Goal: Information Seeking & Learning: Learn about a topic

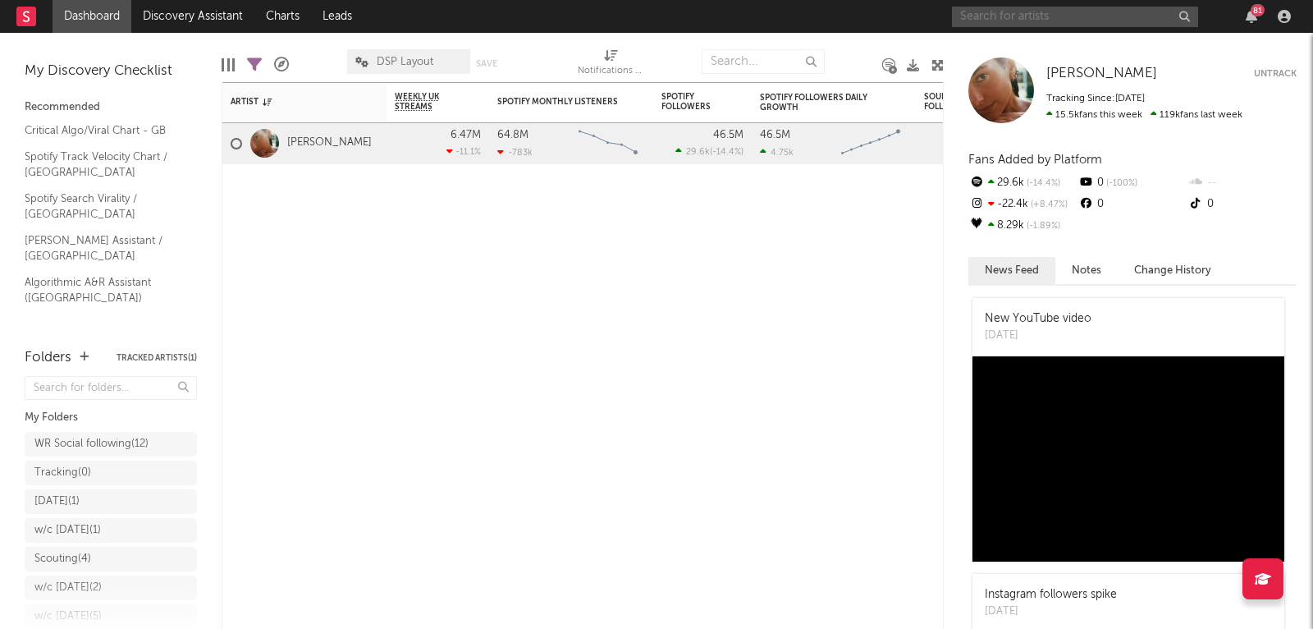
click at [1009, 15] on input "text" at bounding box center [1075, 17] width 246 height 21
click at [987, 22] on input "olivia dean" at bounding box center [1075, 17] width 246 height 21
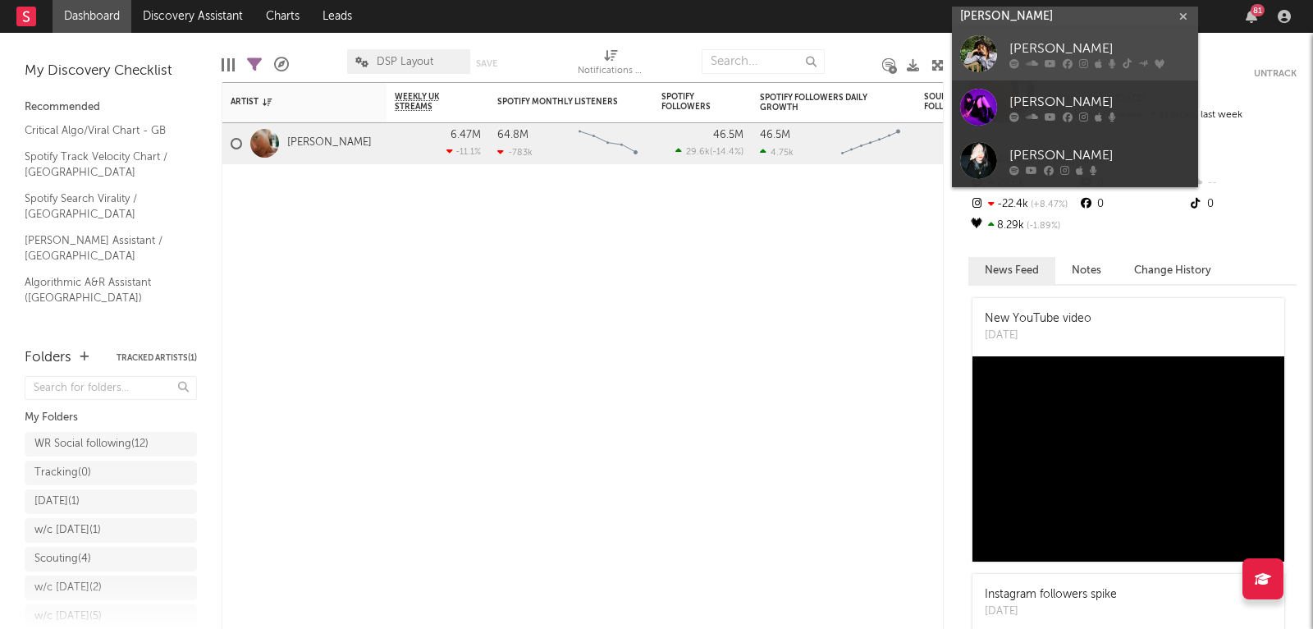
type input "olivia dean"
click at [979, 47] on div at bounding box center [978, 53] width 37 height 37
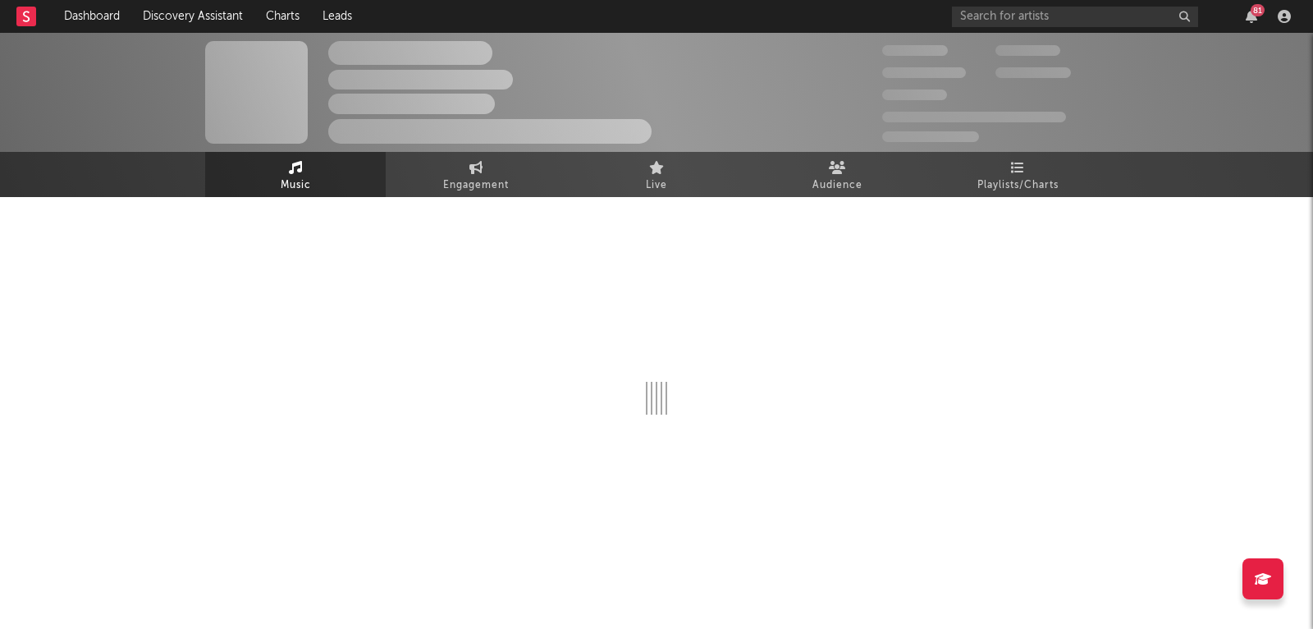
select select "6m"
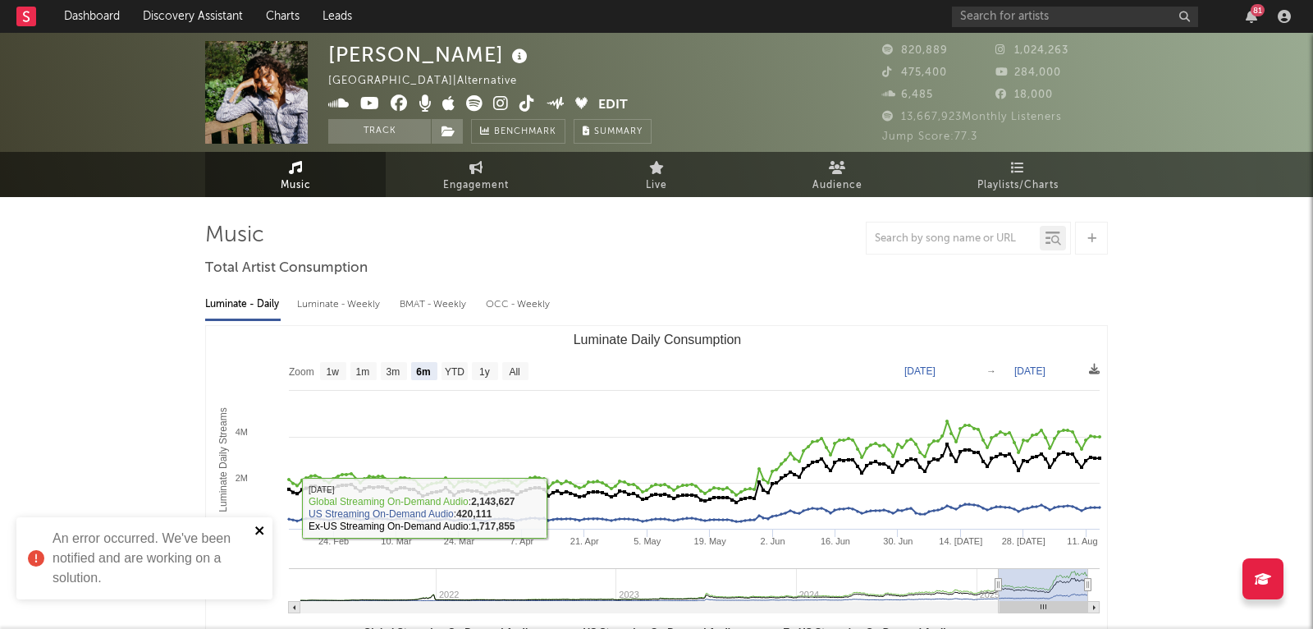
click at [263, 527] on icon "close" at bounding box center [259, 530] width 8 height 8
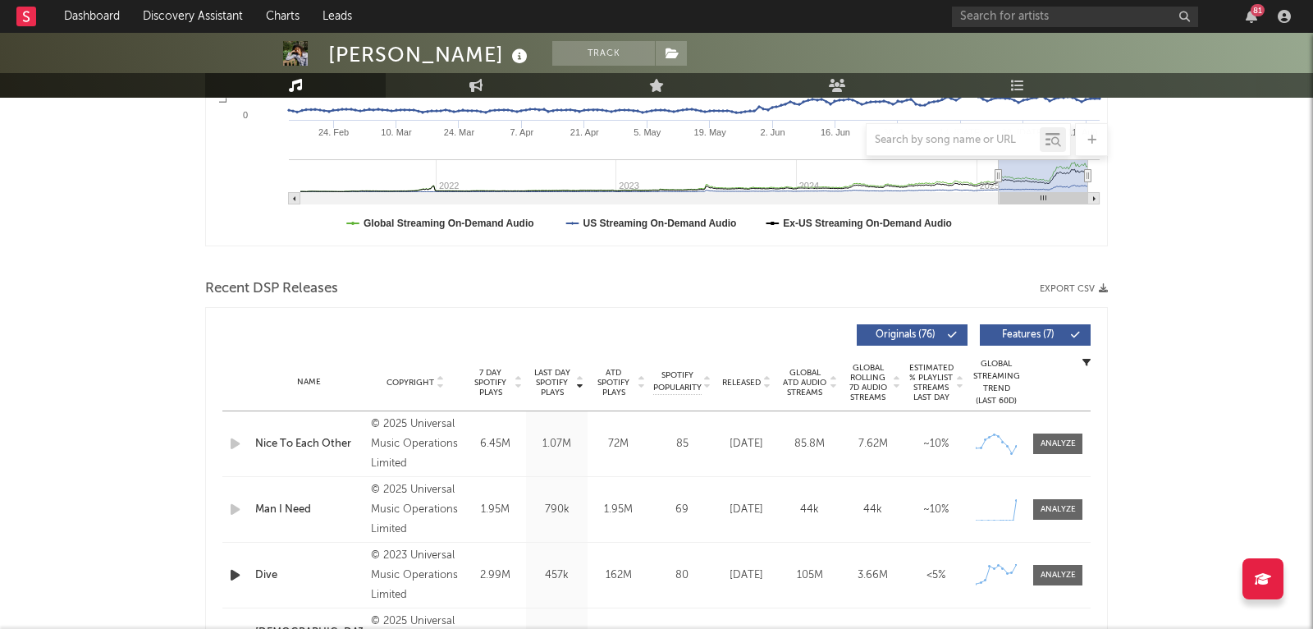
scroll to position [514, 0]
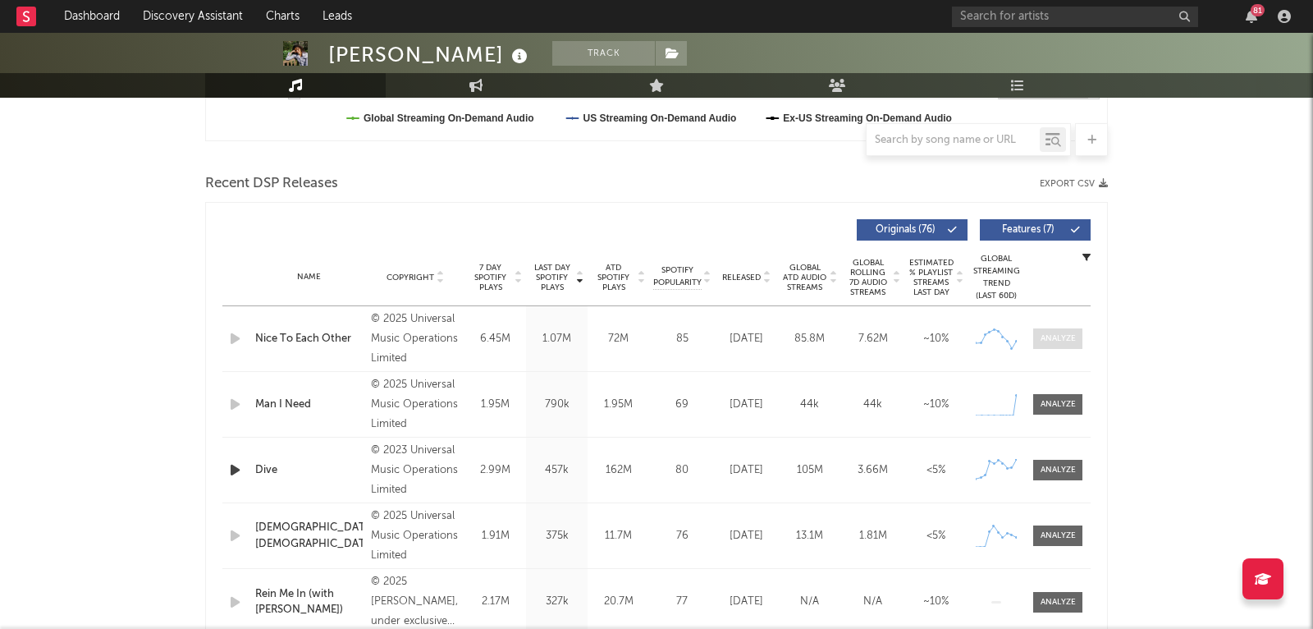
click at [1080, 342] on span at bounding box center [1058, 338] width 49 height 21
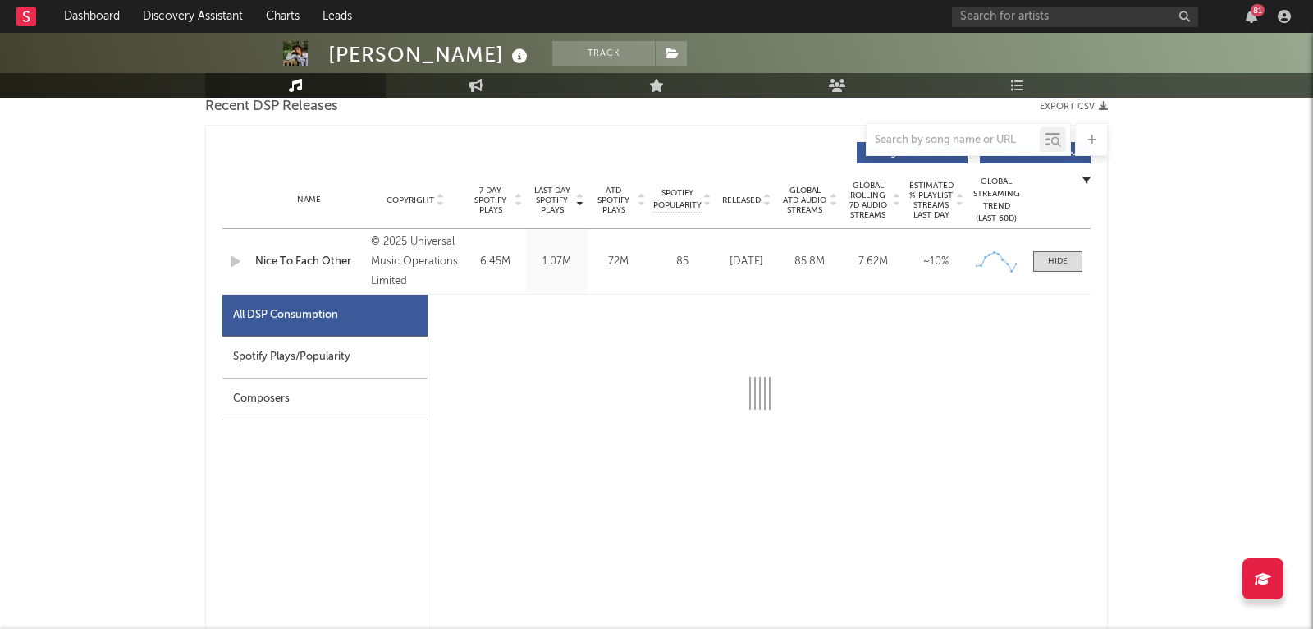
scroll to position [707, 0]
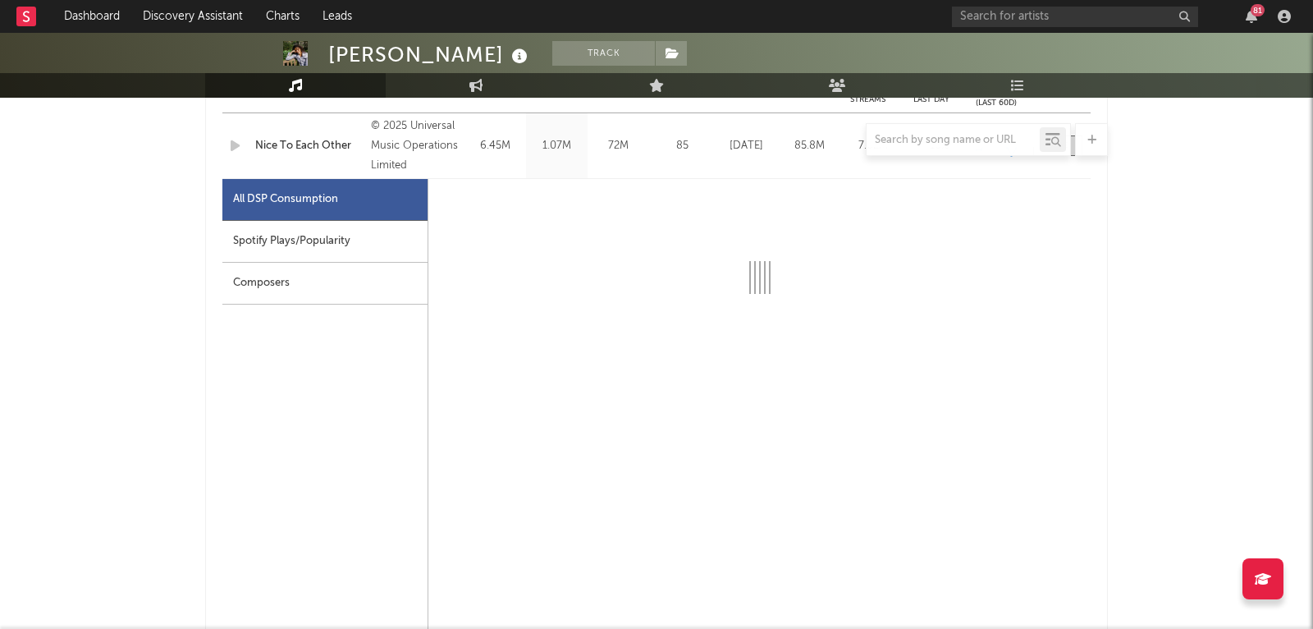
select select "1w"
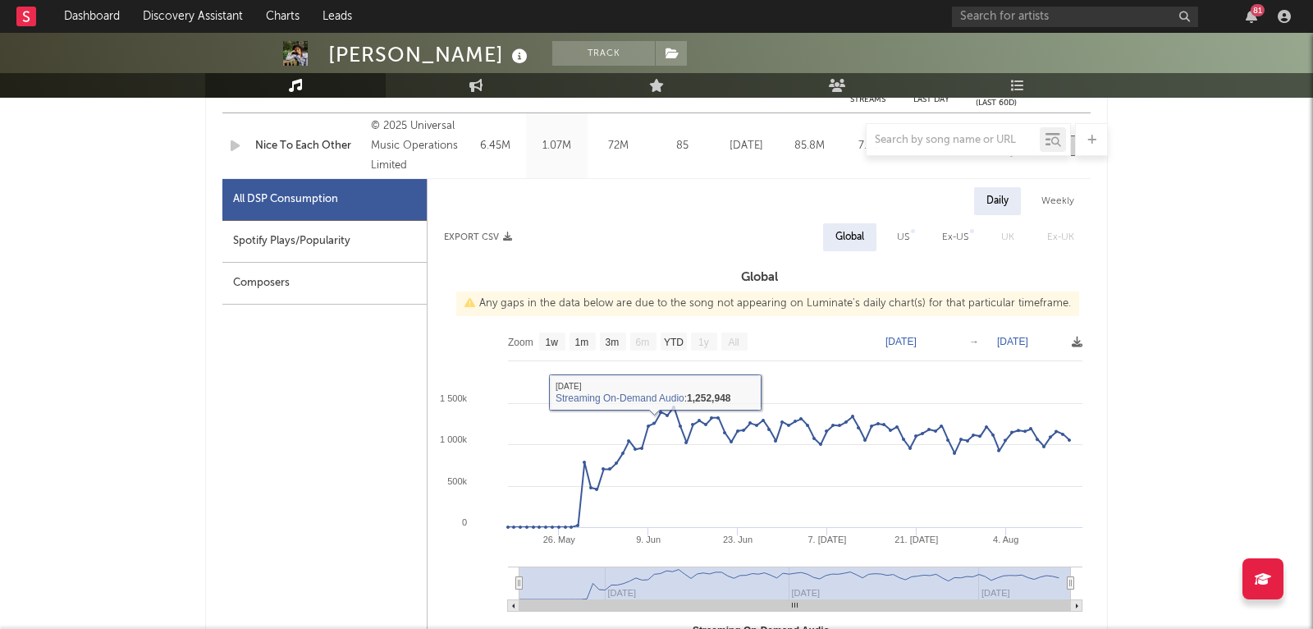
click at [335, 254] on div "Spotify Plays/Popularity" at bounding box center [324, 242] width 204 height 42
select select "1w"
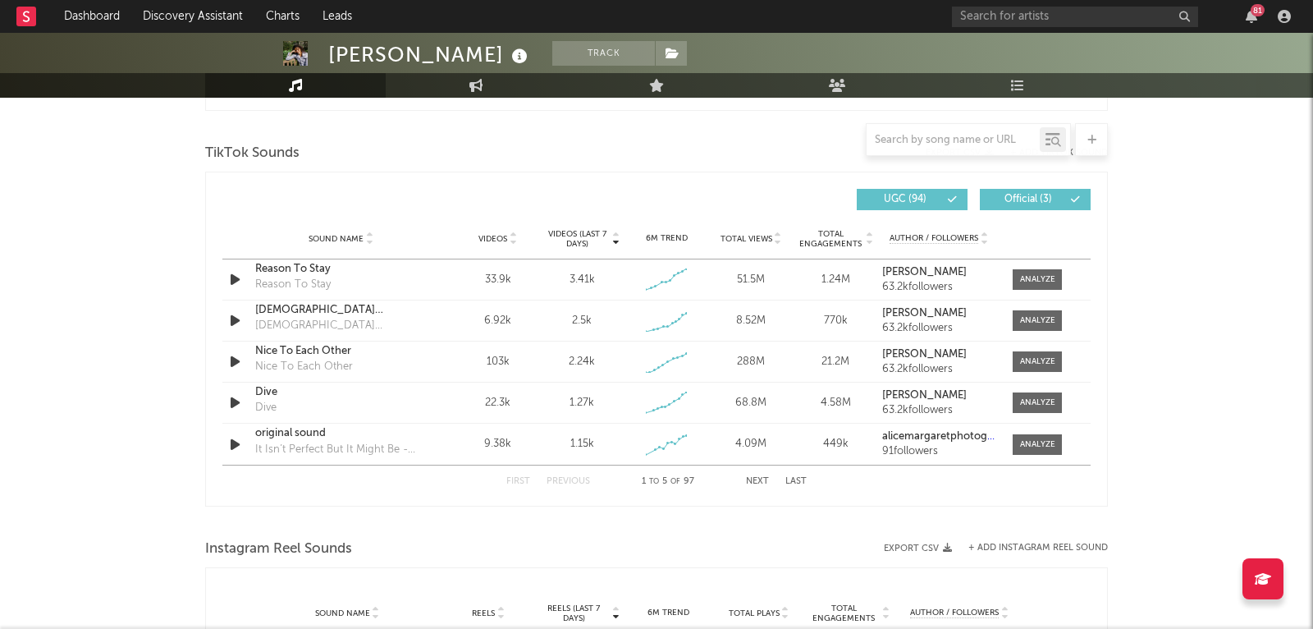
scroll to position [1766, 0]
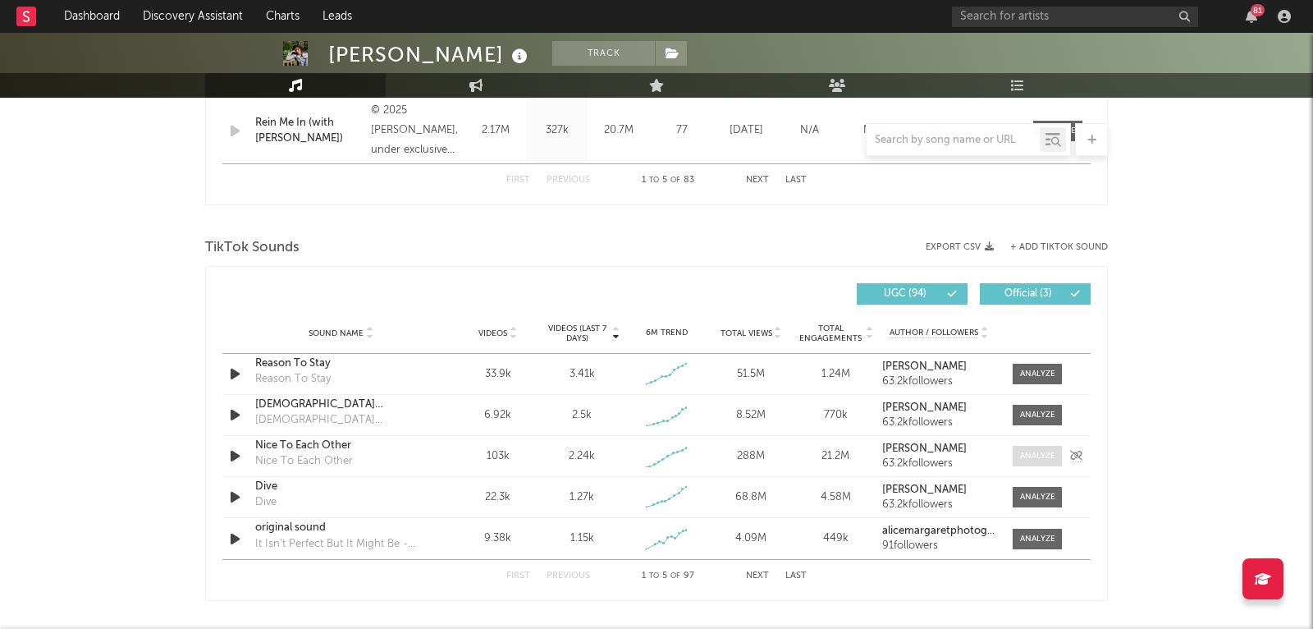
click at [1017, 456] on span at bounding box center [1037, 456] width 49 height 21
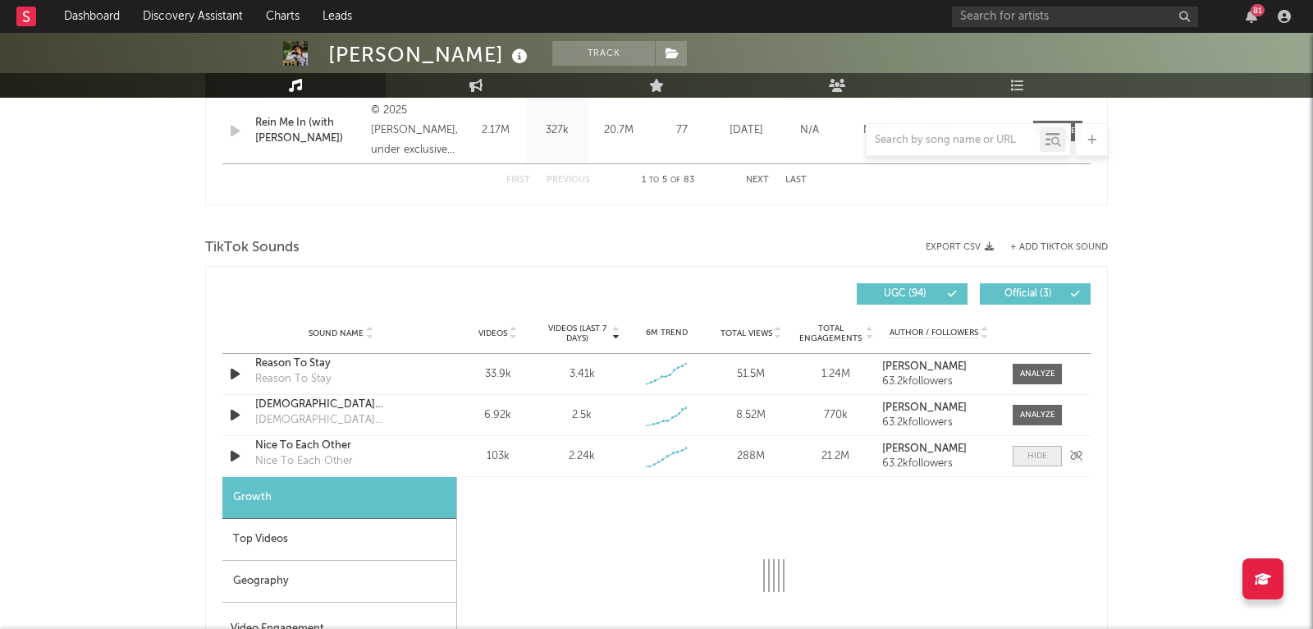
select select "1w"
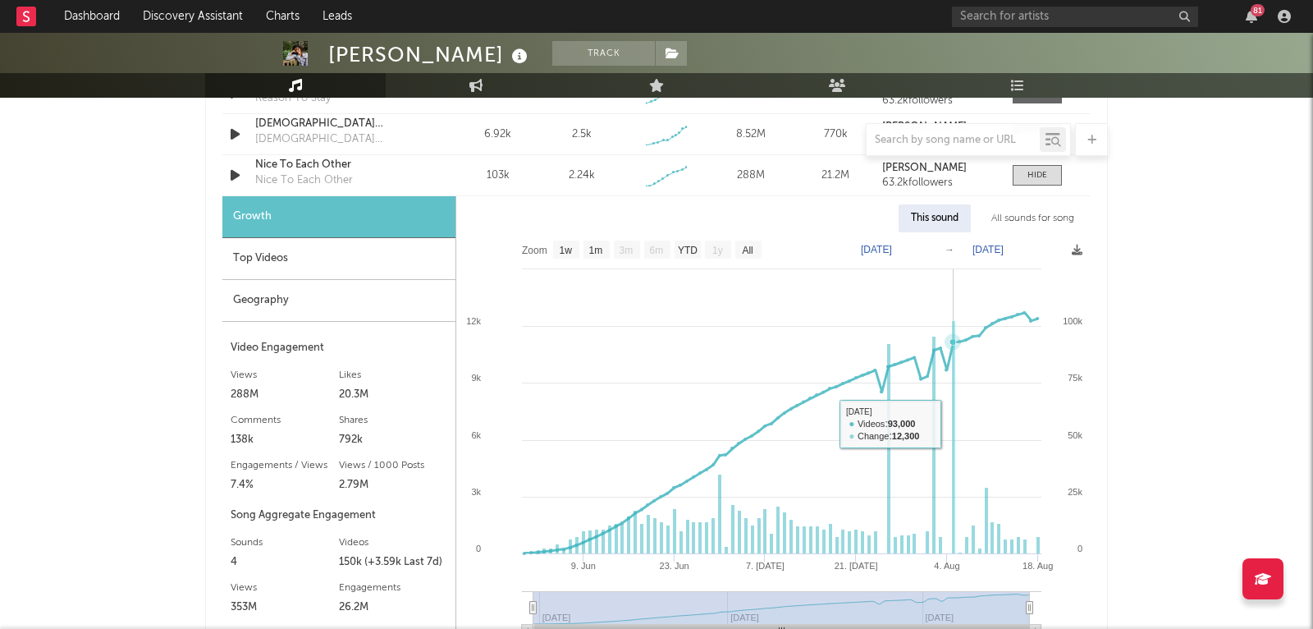
scroll to position [1941, 0]
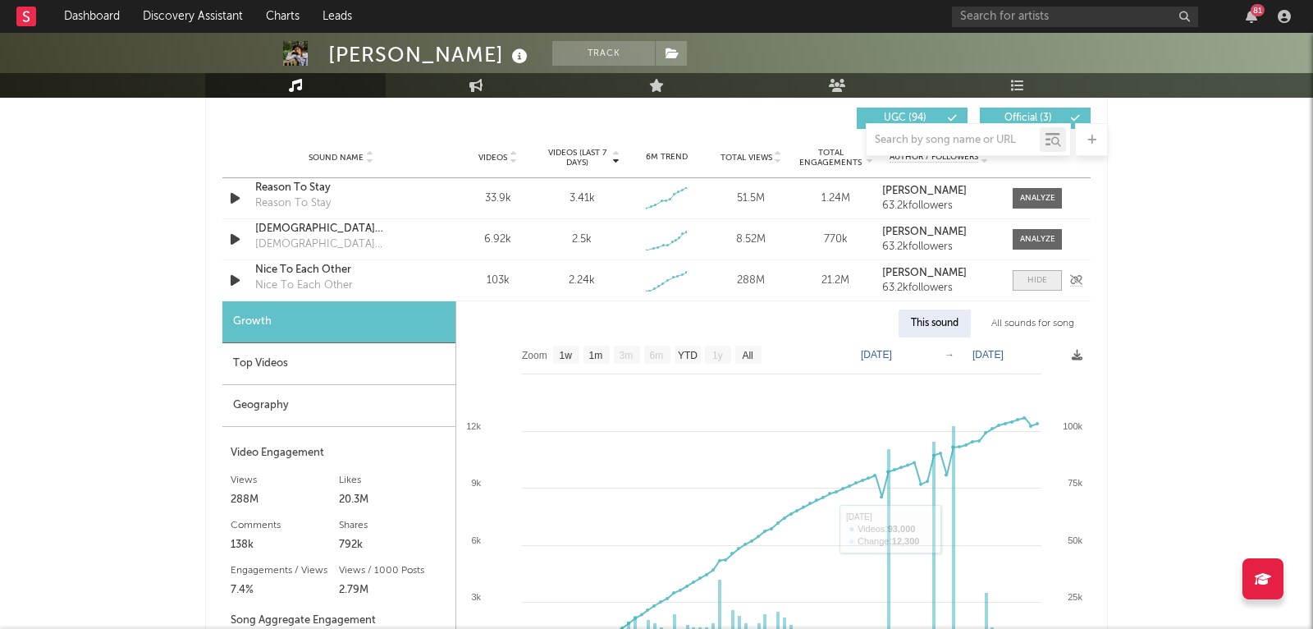
click at [1033, 282] on div at bounding box center [1038, 280] width 20 height 12
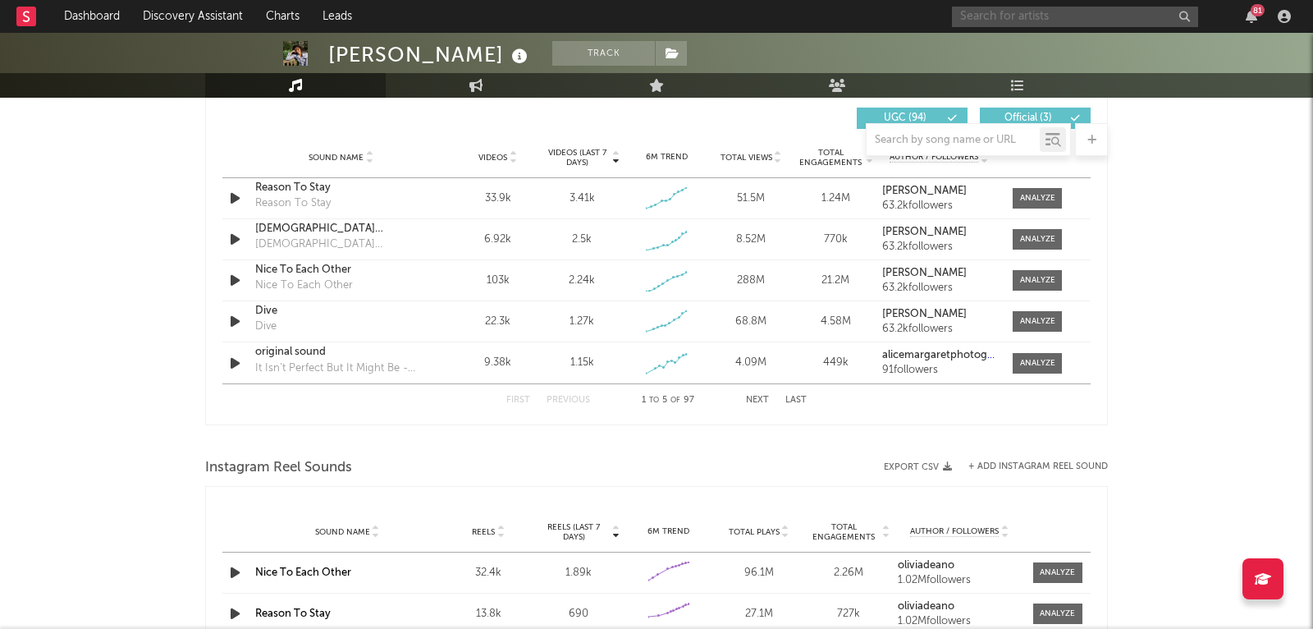
click at [1049, 24] on input "text" at bounding box center [1075, 17] width 246 height 21
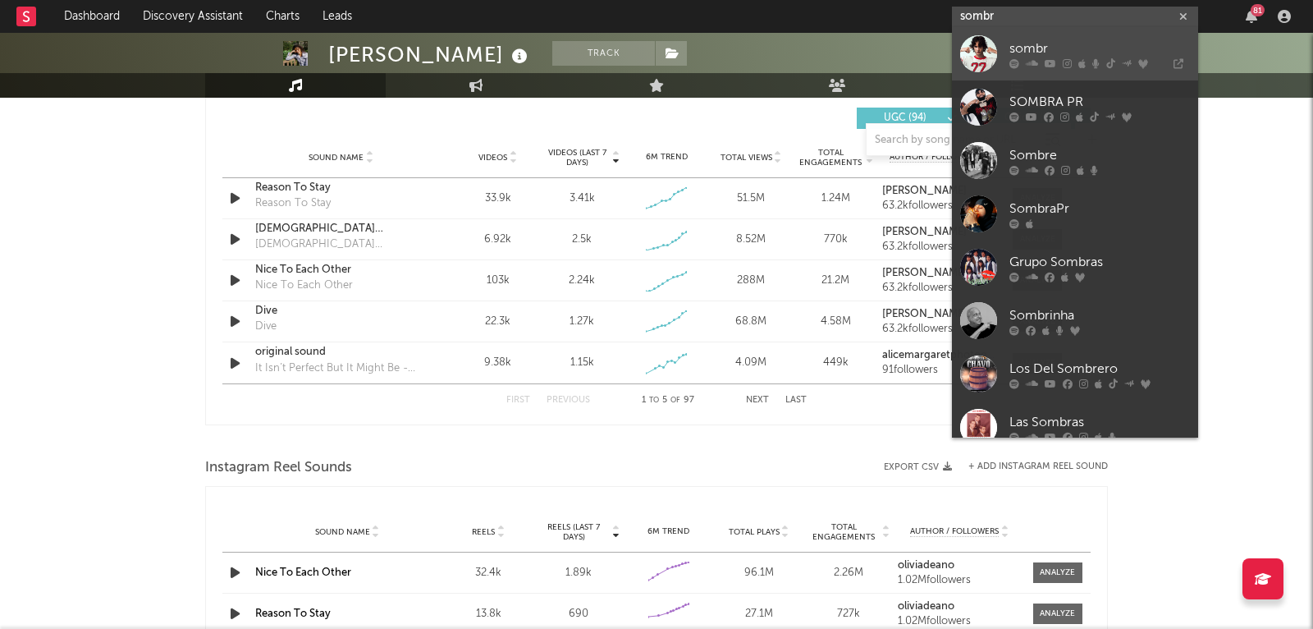
type input "sombr"
click at [979, 51] on div at bounding box center [978, 53] width 37 height 37
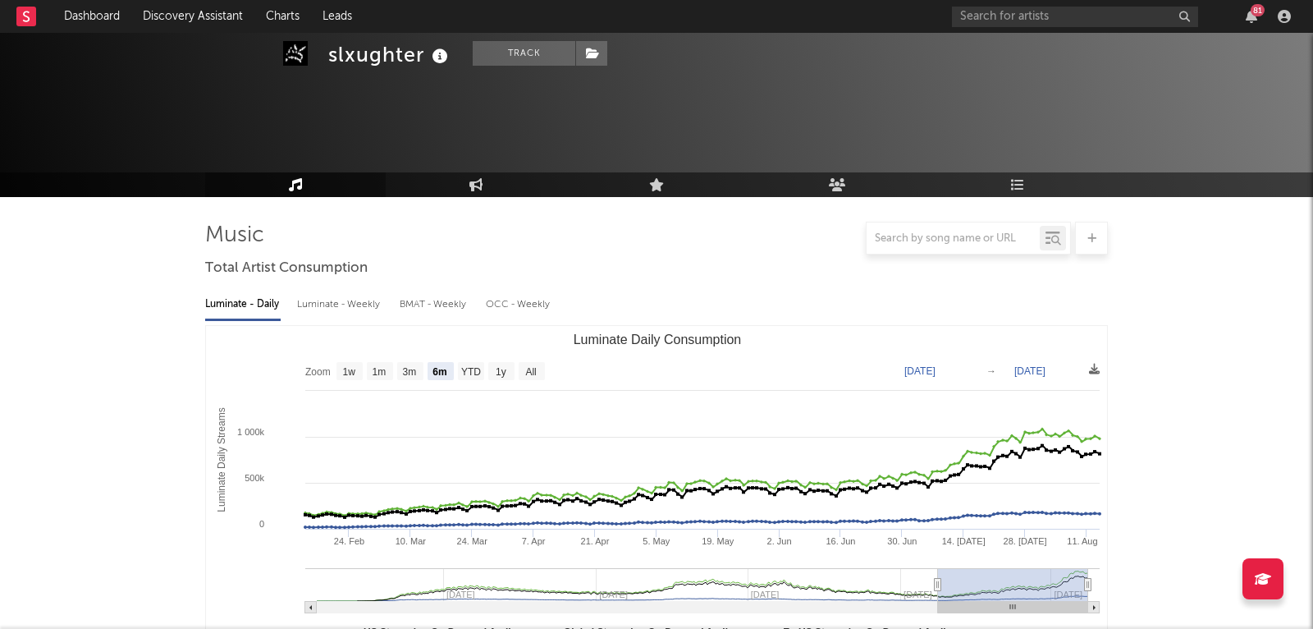
select select "6m"
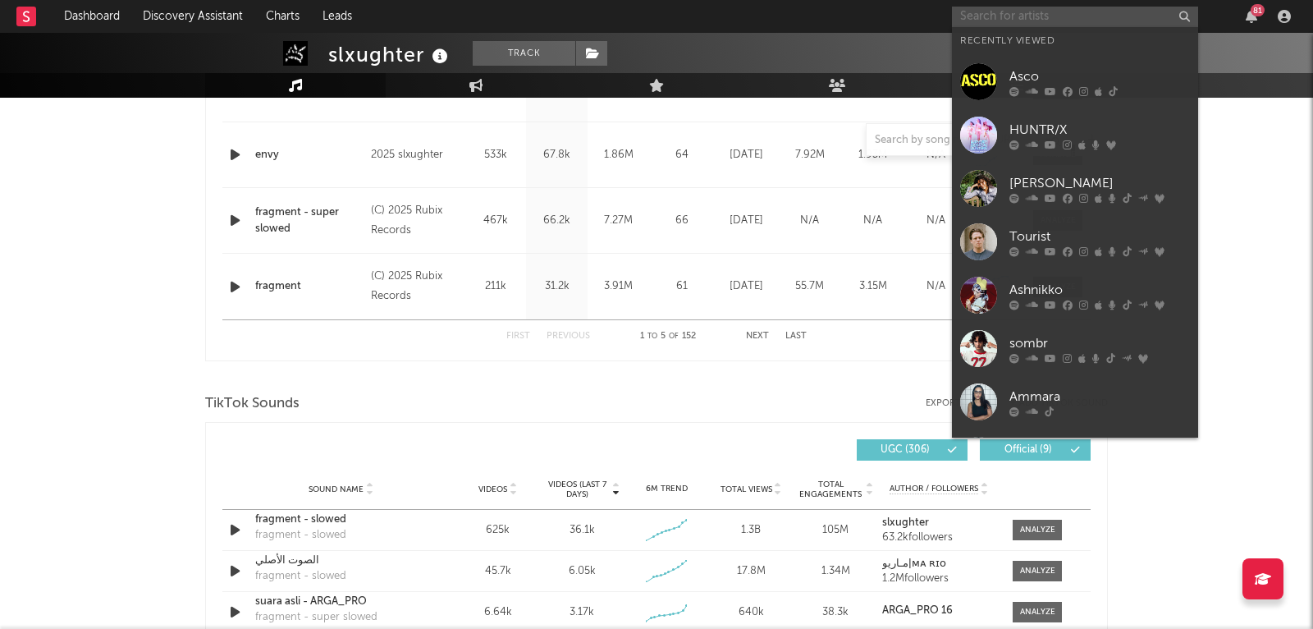
click at [1075, 17] on input "text" at bounding box center [1075, 17] width 246 height 21
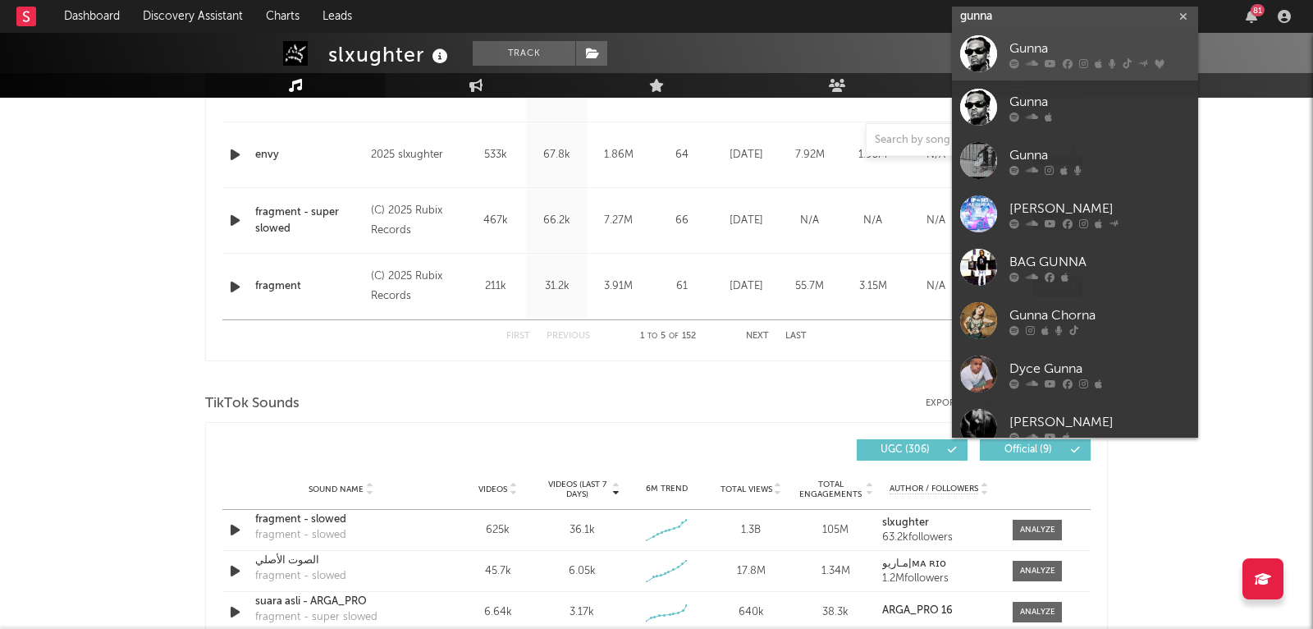
type input "gunna"
click at [992, 48] on div at bounding box center [978, 53] width 37 height 37
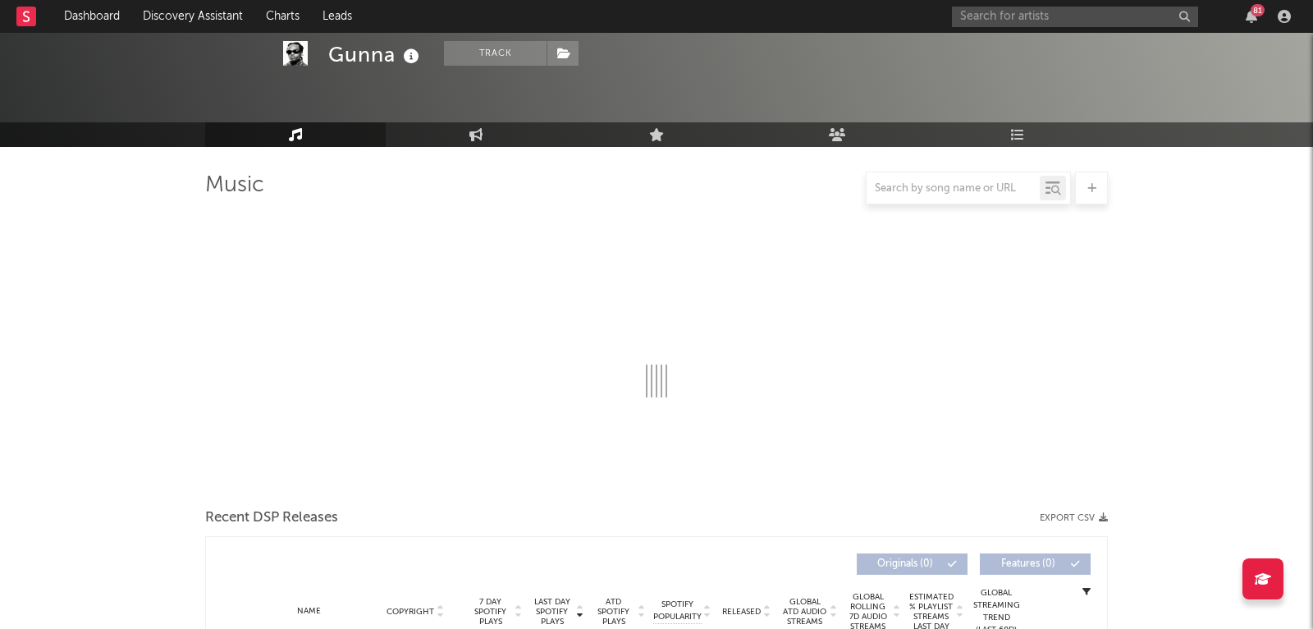
scroll to position [179, 0]
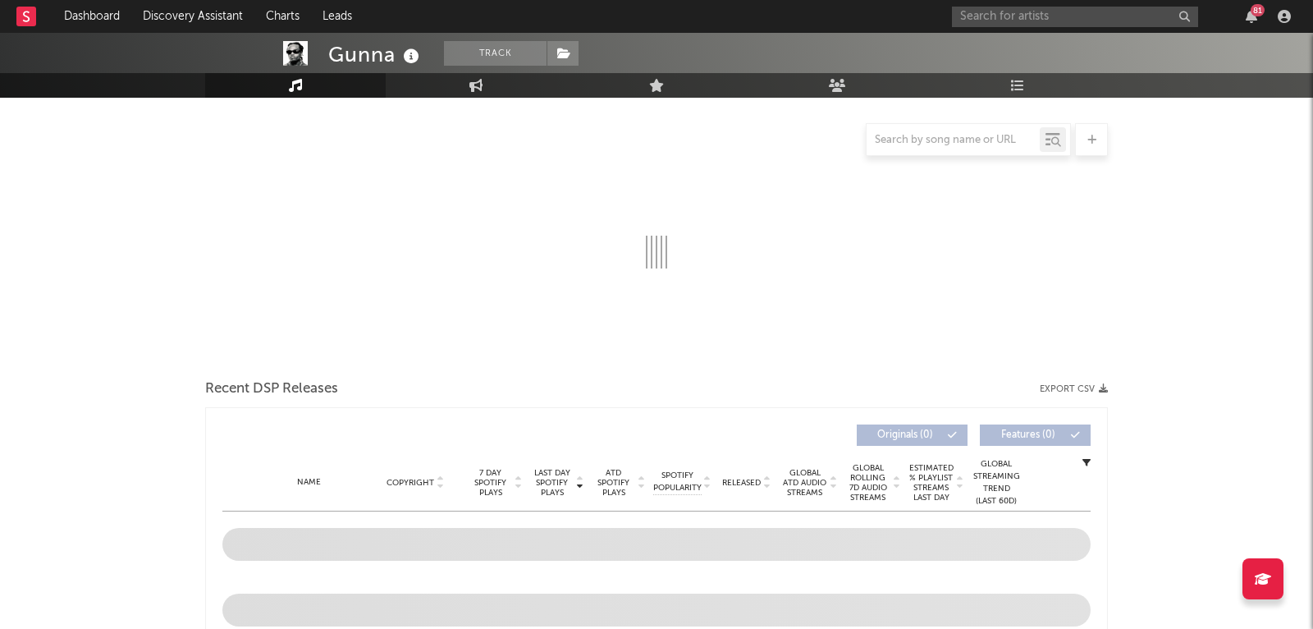
select select "6m"
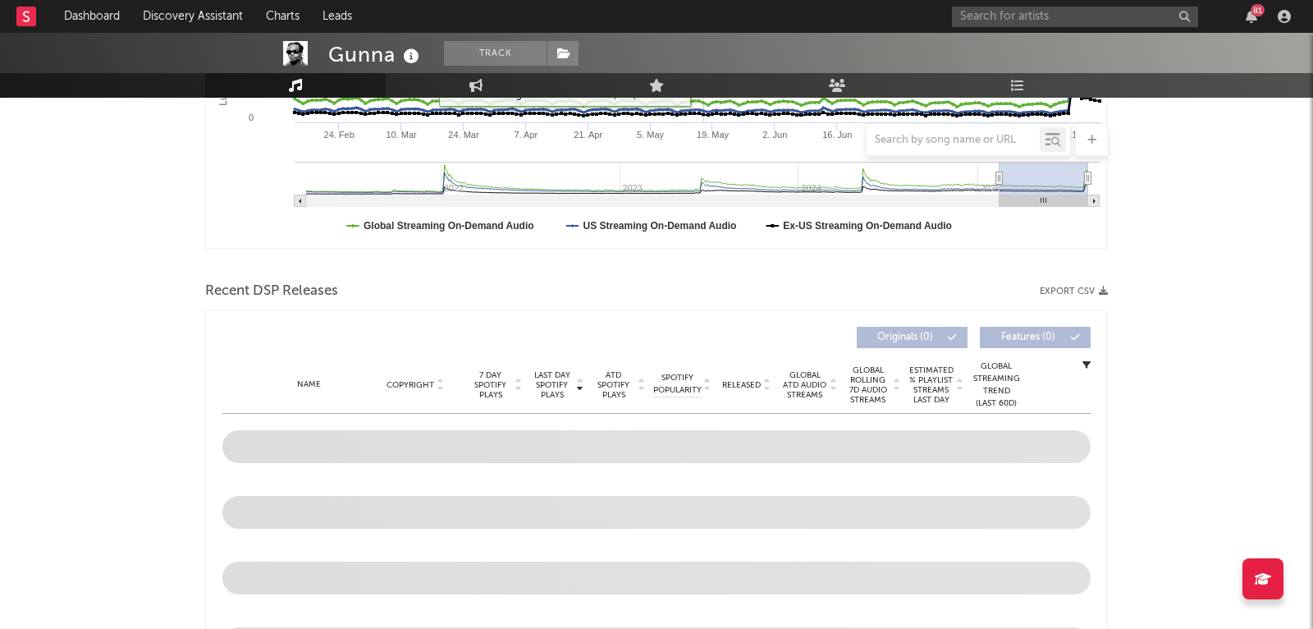
scroll to position [494, 0]
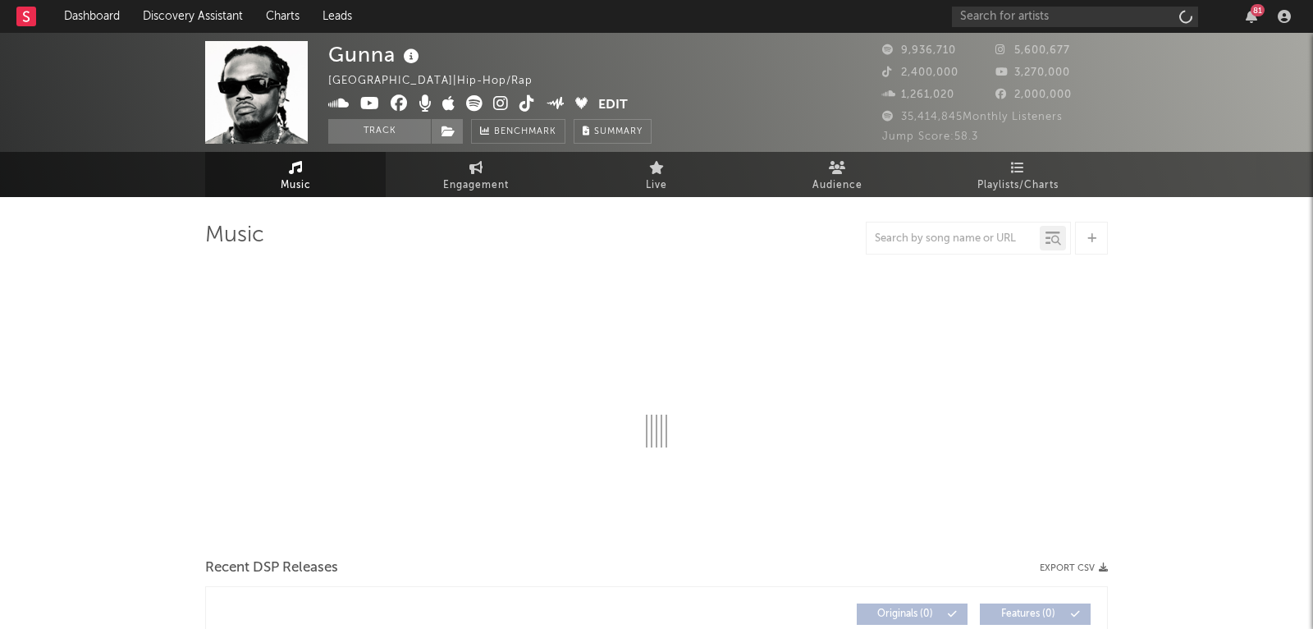
select select "6m"
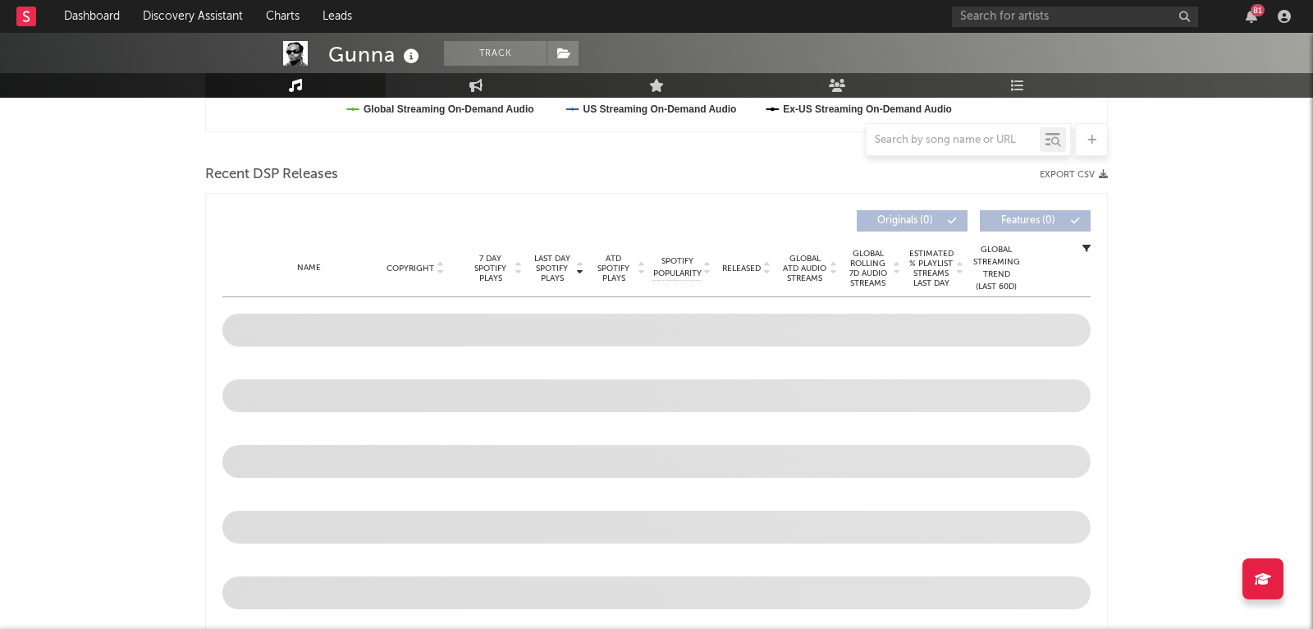
scroll to position [1112, 0]
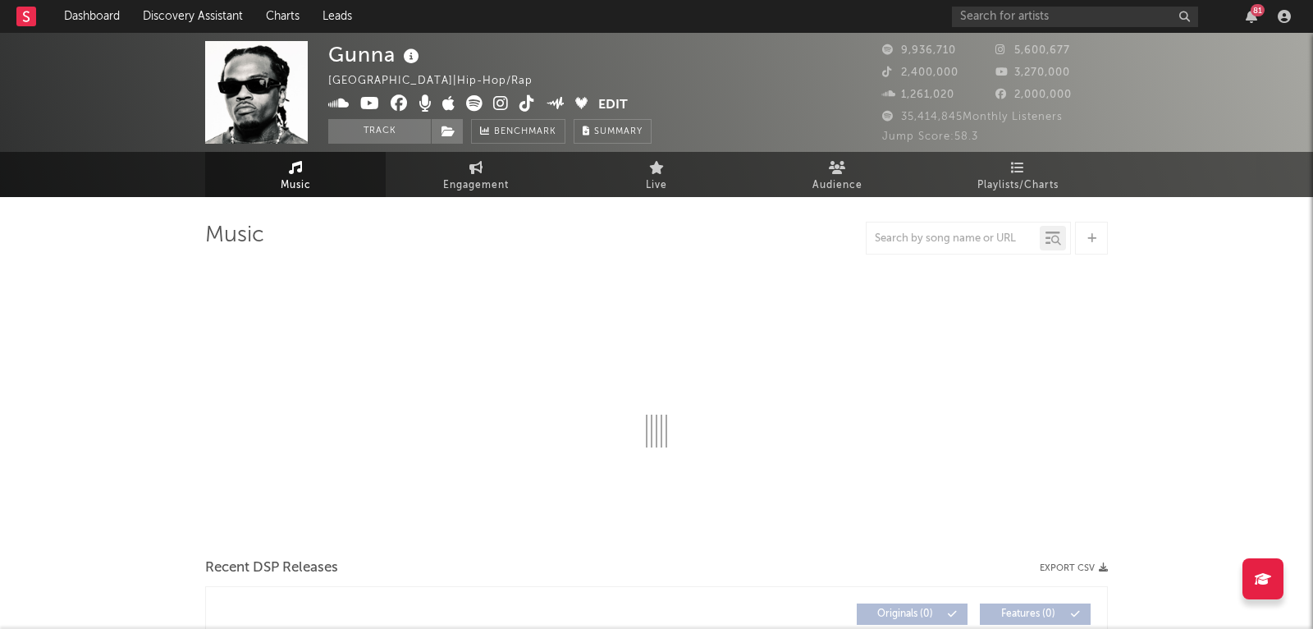
select select "6m"
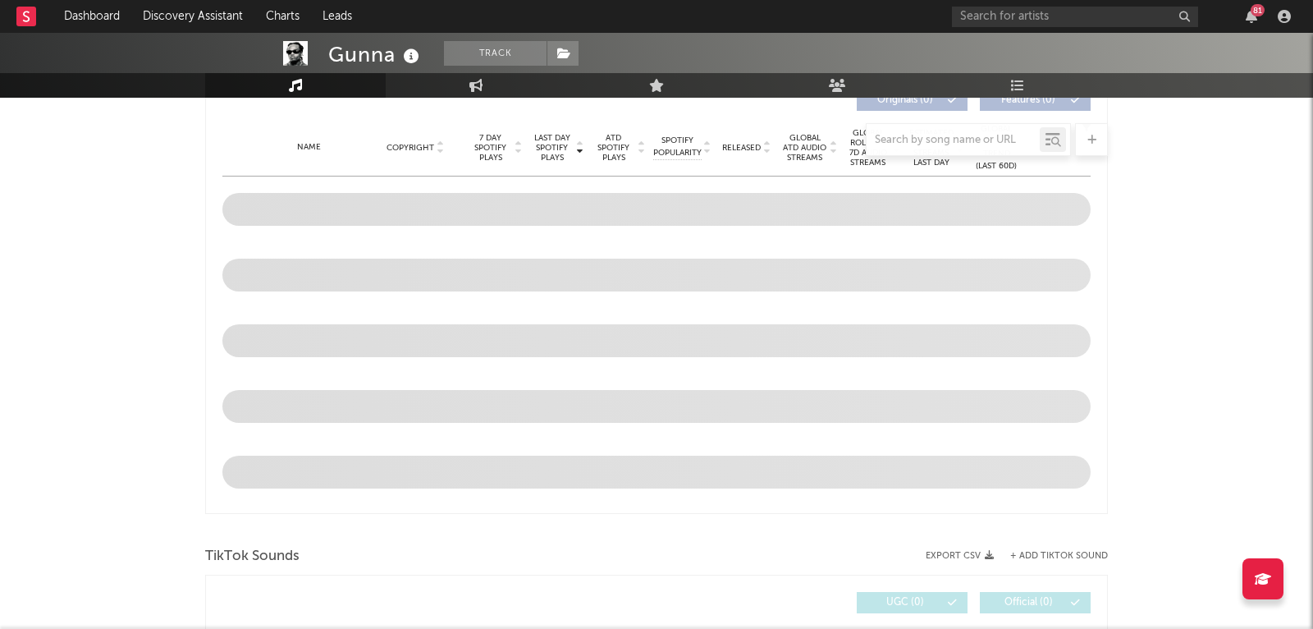
scroll to position [559, 0]
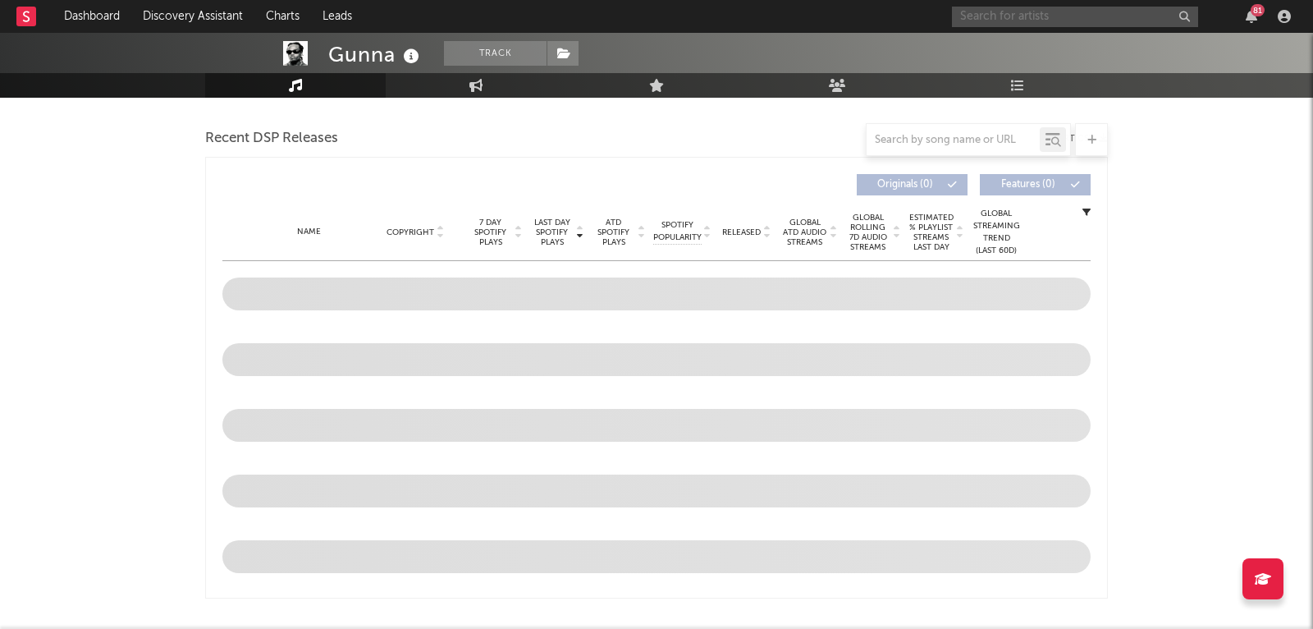
click at [1025, 11] on input "text" at bounding box center [1075, 17] width 246 height 21
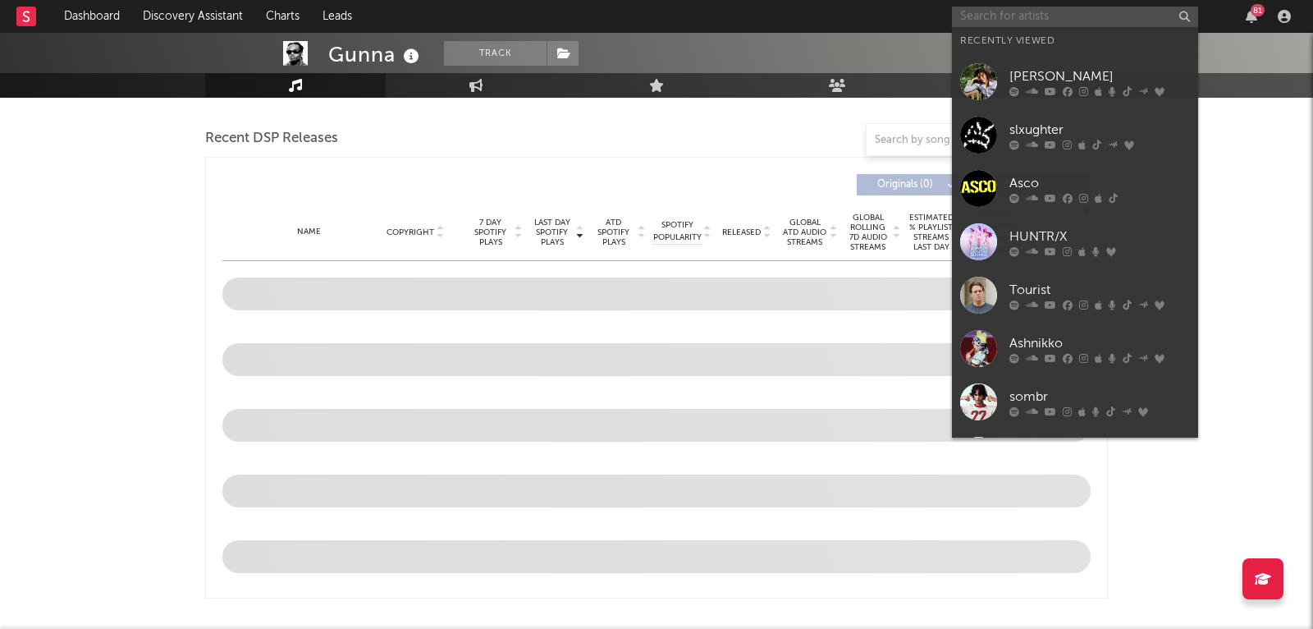
paste input "https://www.tiktok.com/music/wgft-feat-Burna-Boy-7535579983901853713"
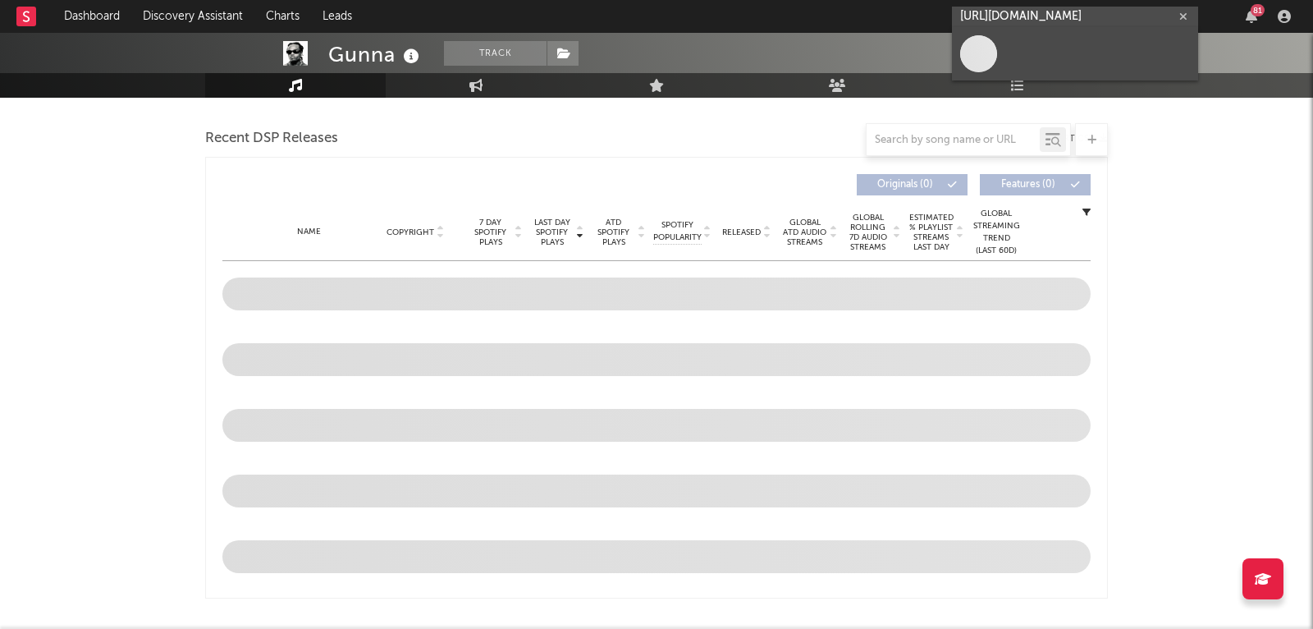
type input "https://www.tiktok.com/music/wgft-feat-Burna-Boy-7535579983901853713"
click at [1015, 48] on link at bounding box center [1075, 53] width 246 height 53
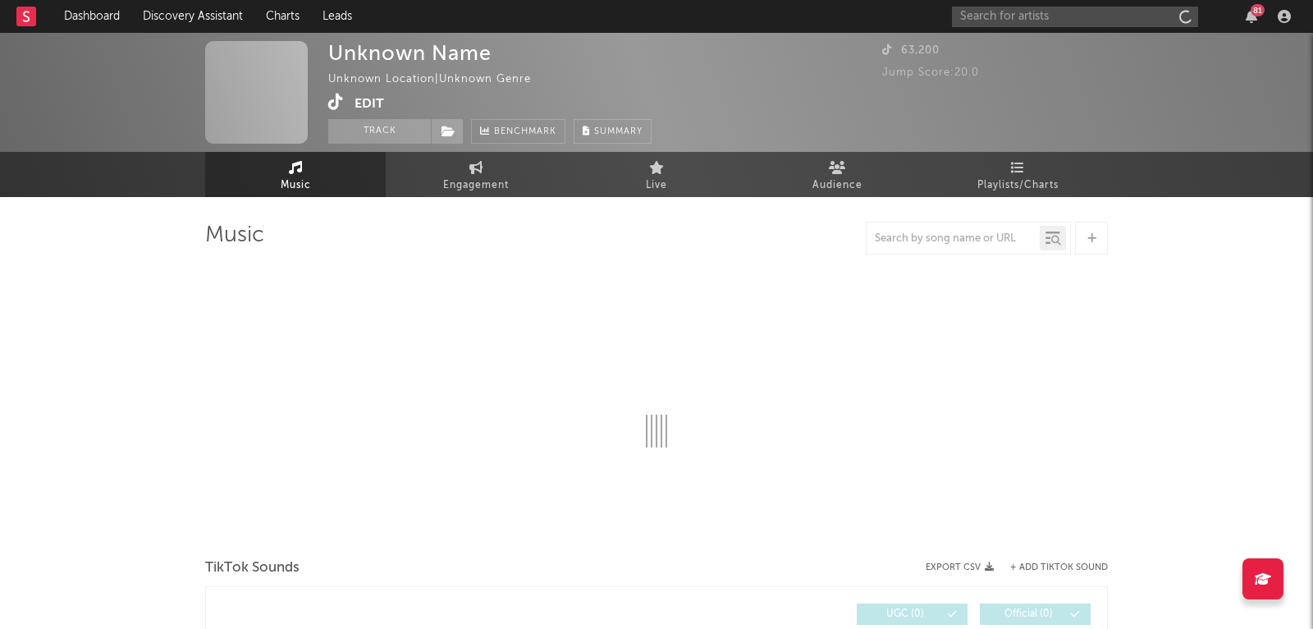
select select "1w"
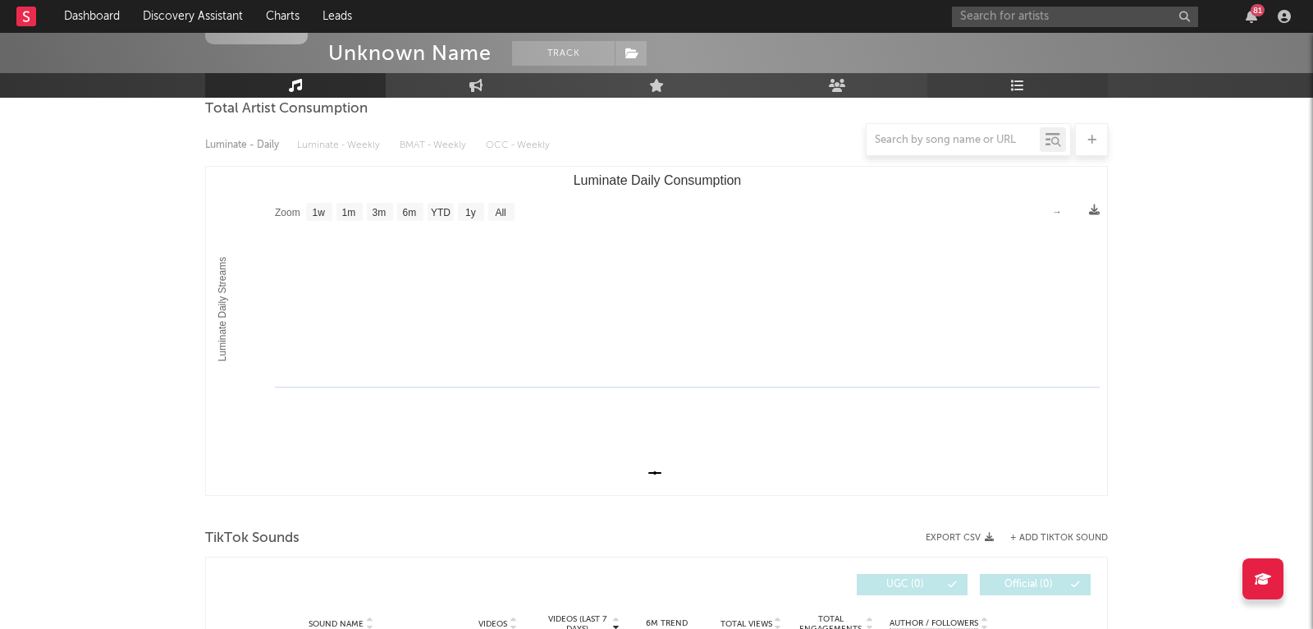
scroll to position [465, 0]
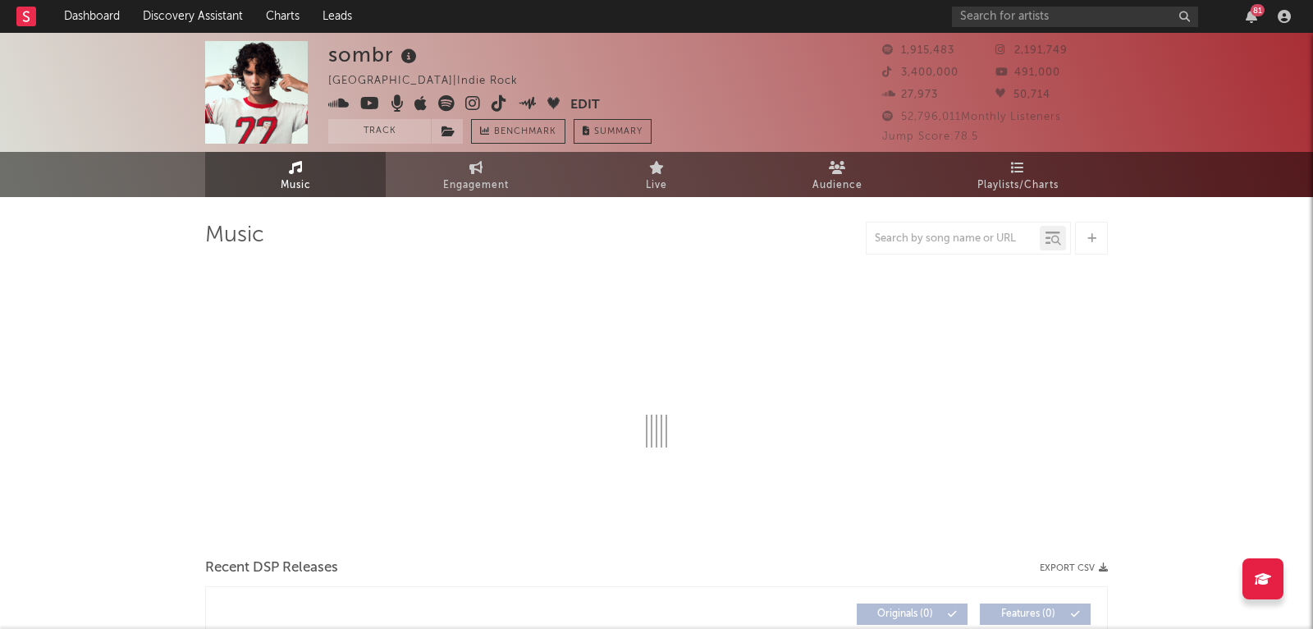
select select "6m"
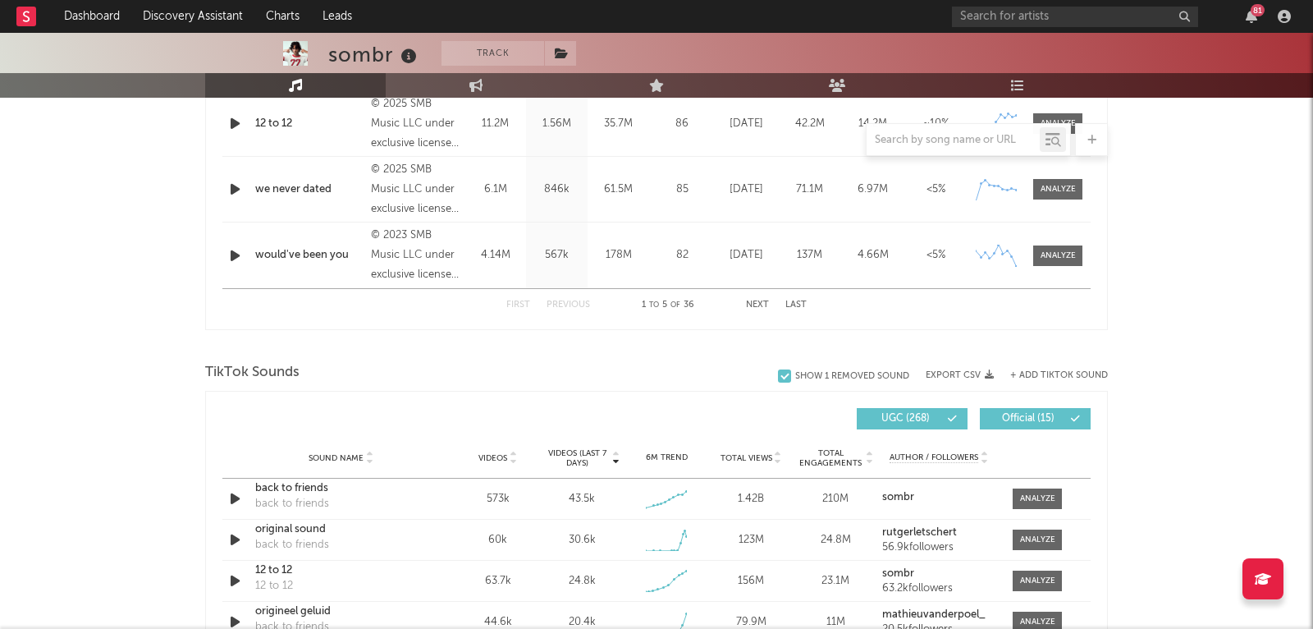
scroll to position [967, 0]
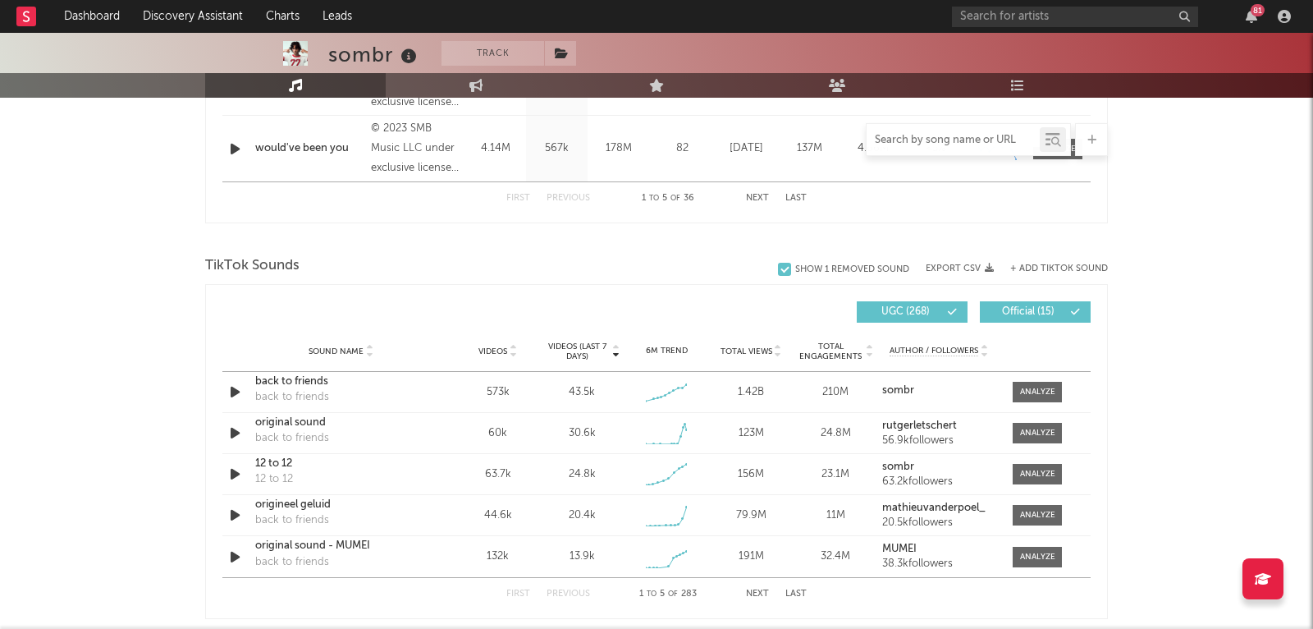
click at [934, 135] on input "text" at bounding box center [953, 140] width 173 height 13
click at [1038, 468] on div at bounding box center [1037, 474] width 35 height 12
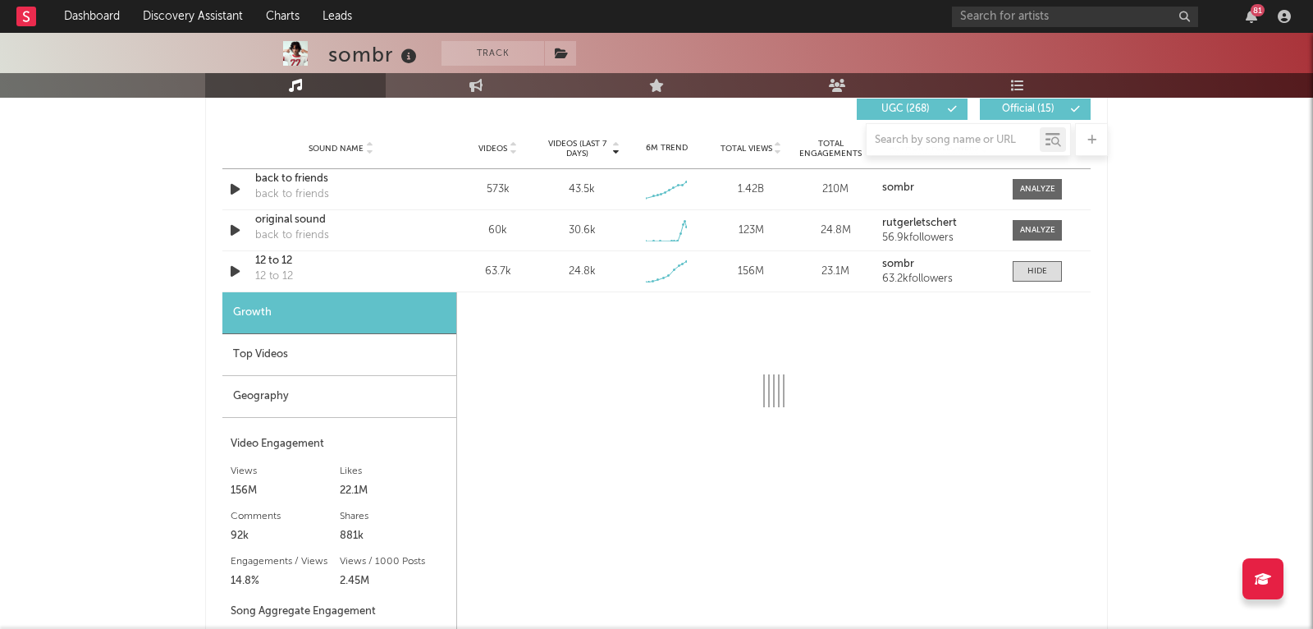
scroll to position [1183, 0]
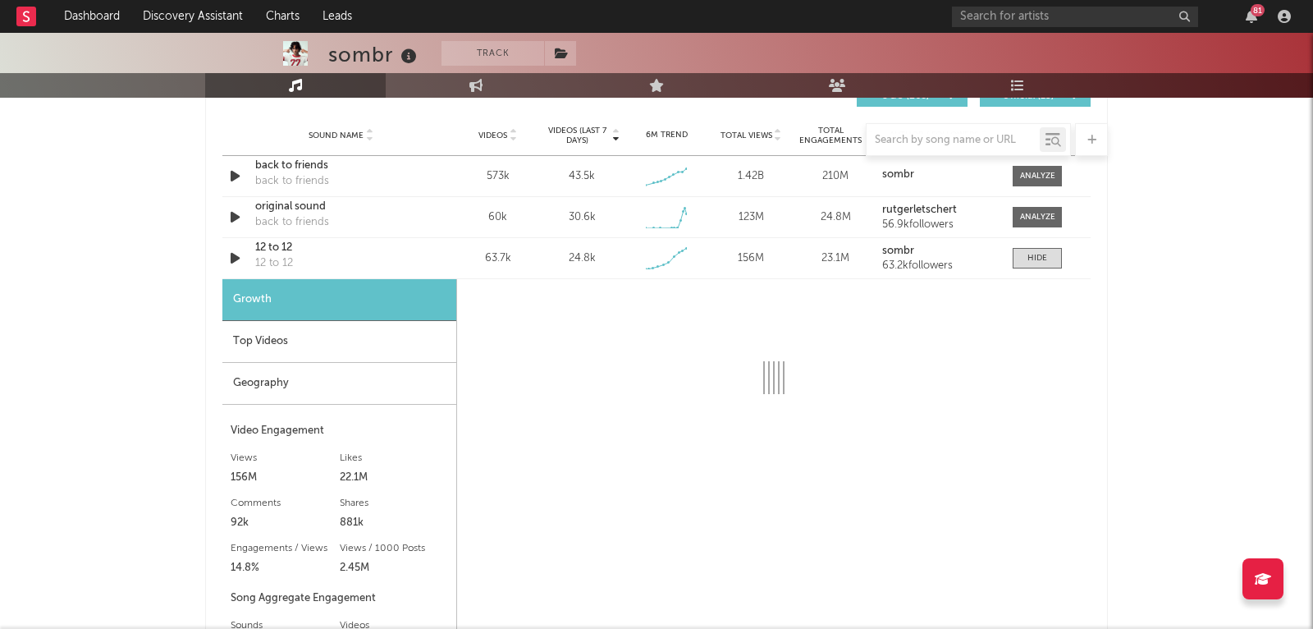
select select "1w"
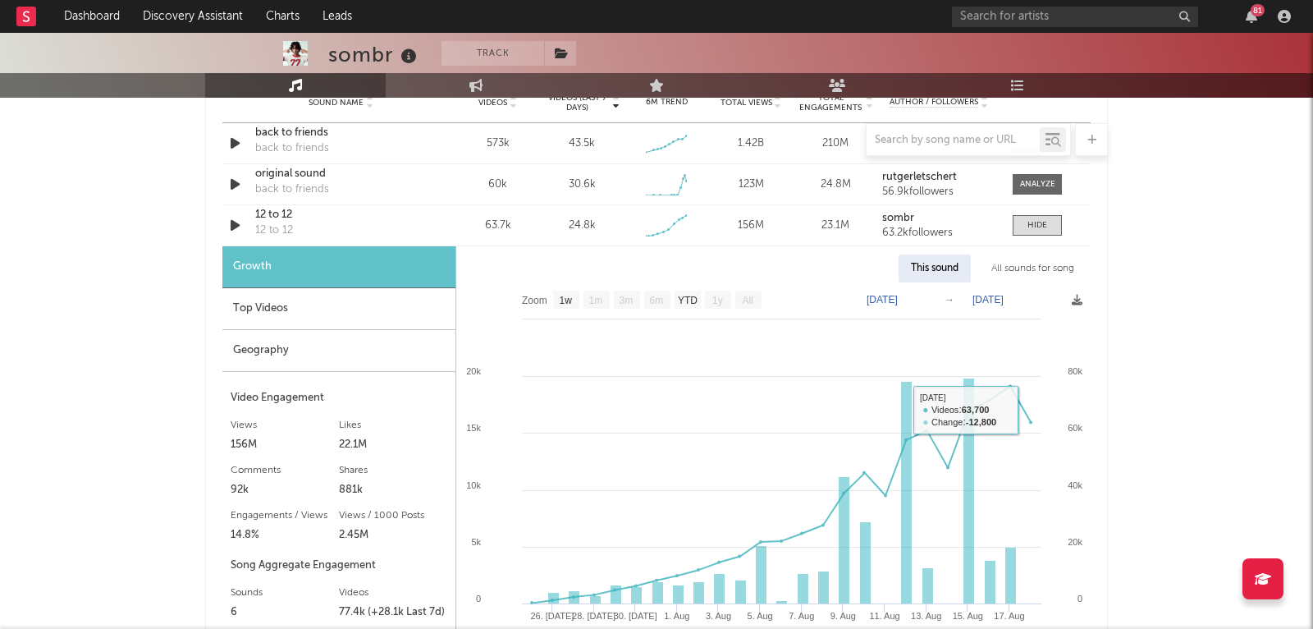
scroll to position [1089, 0]
